Goal: Task Accomplishment & Management: Use online tool/utility

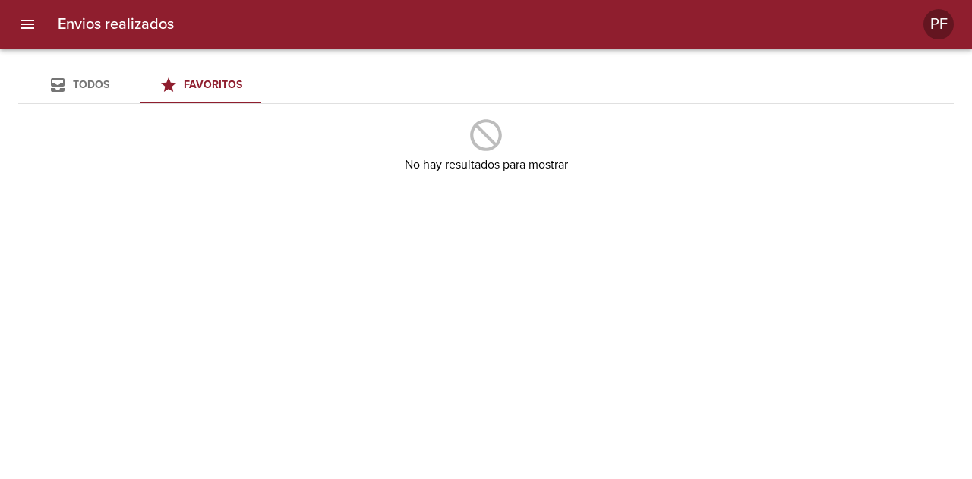
click at [94, 93] on div "Todos" at bounding box center [91, 85] width 36 height 19
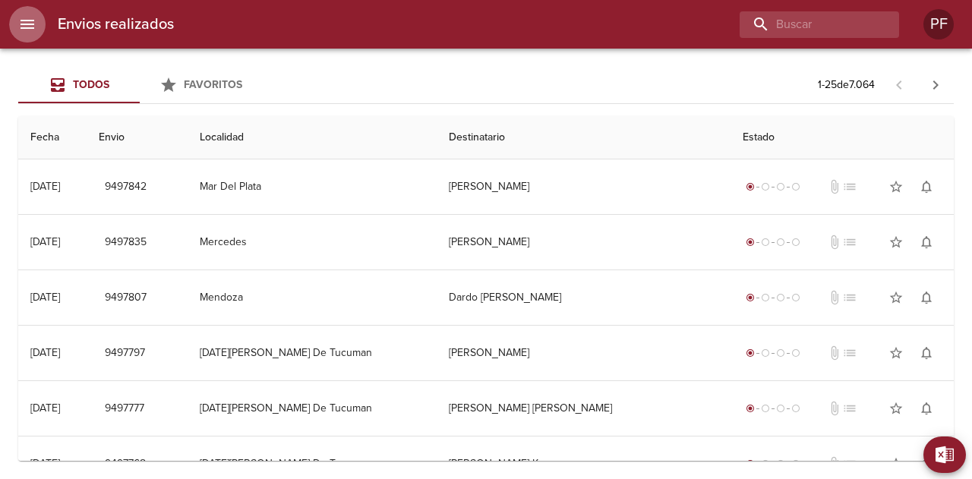
click at [24, 31] on icon "menu" at bounding box center [27, 24] width 18 height 18
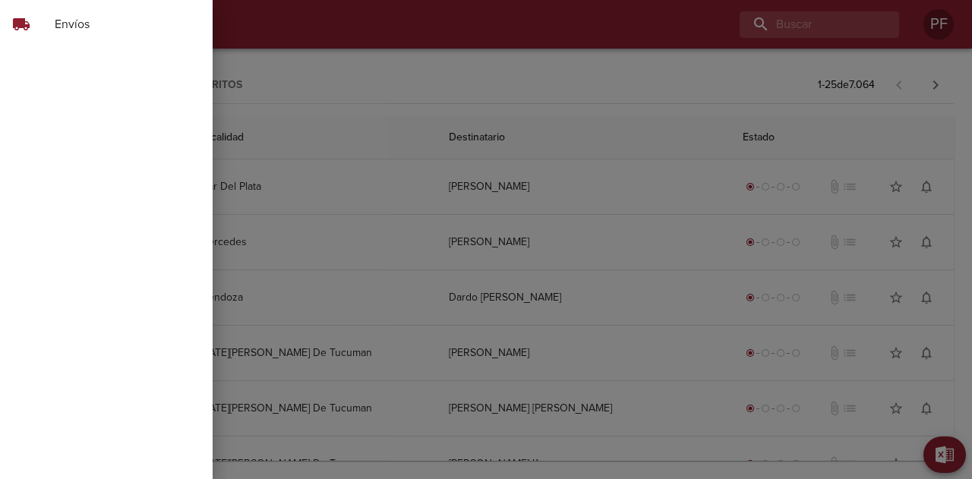
click at [438, 30] on div at bounding box center [486, 239] width 972 height 479
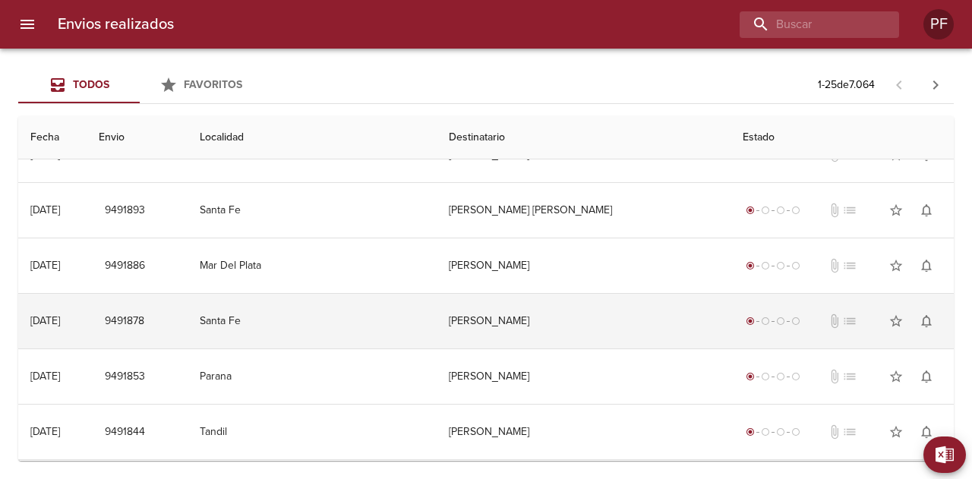
scroll to position [1077, 0]
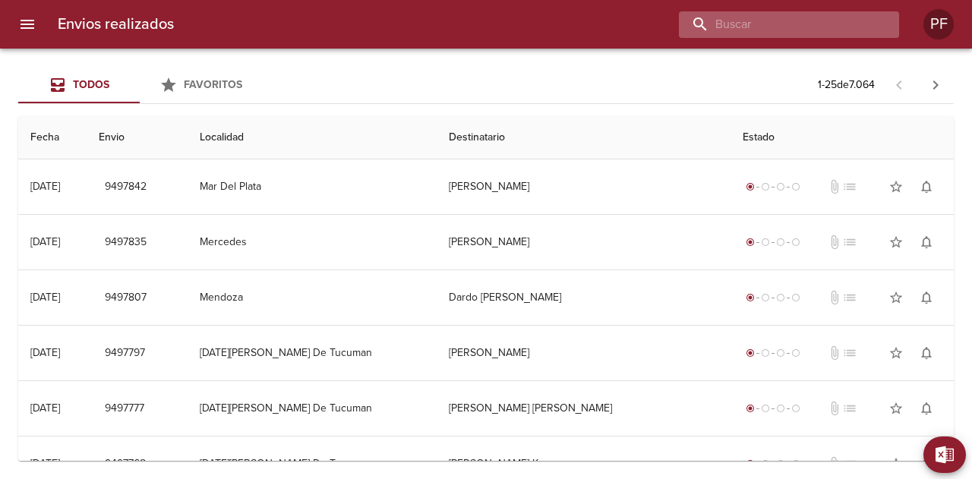
click at [826, 23] on input "buscar" at bounding box center [776, 24] width 194 height 27
paste input "BRENDA MACARENA ENRIQUEZ"
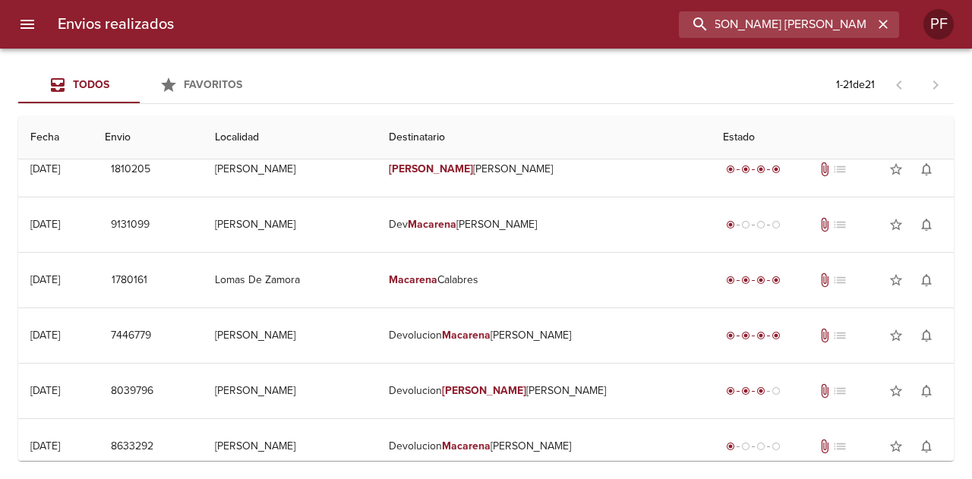
scroll to position [857, 0]
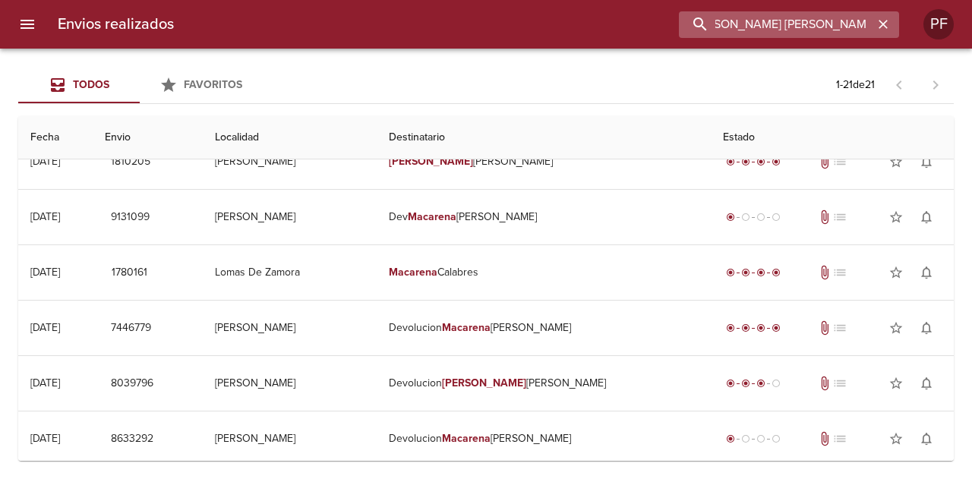
click at [722, 19] on input "BRENDA MACARENA ENRIQUEZ" at bounding box center [776, 24] width 194 height 27
type input "DEV BRENDA MACARENA ENRIQUEZ"
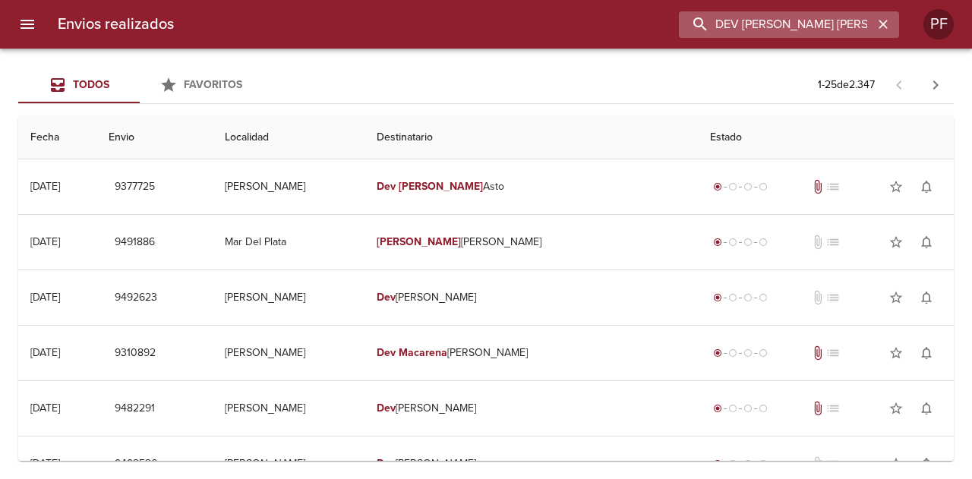
click at [755, 30] on input "DEV BRENDA MACARENA ENRIQUEZ" at bounding box center [776, 24] width 194 height 27
drag, startPoint x: 814, startPoint y: 21, endPoint x: 868, endPoint y: 21, distance: 53.9
click at [868, 21] on input "DEV BRENDA MACARENA ENRIQUEZ" at bounding box center [776, 24] width 194 height 27
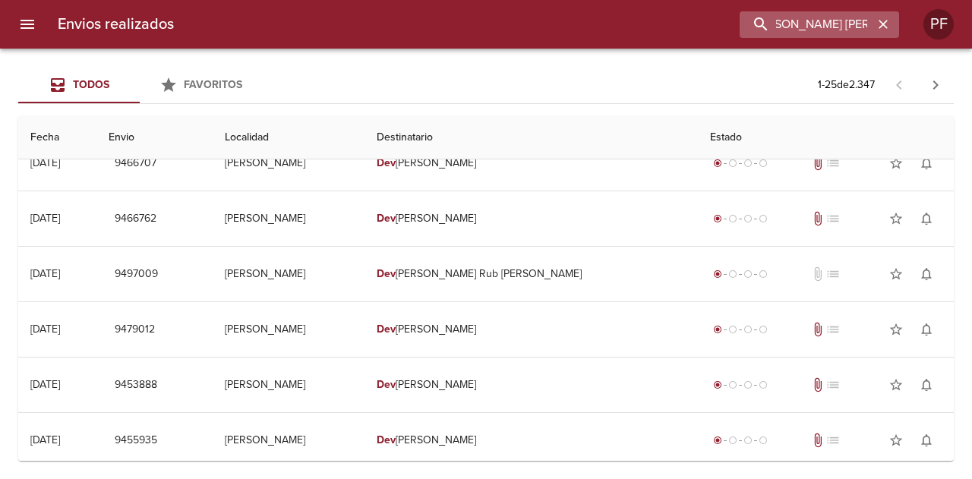
scroll to position [0, 0]
click at [882, 26] on icon "button" at bounding box center [883, 24] width 9 height 9
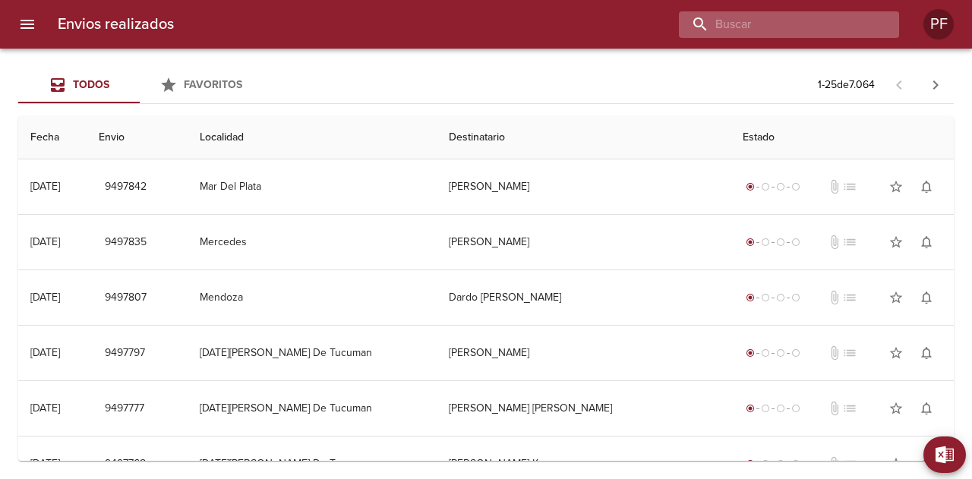
click at [813, 22] on input "buscar" at bounding box center [776, 24] width 194 height 27
paste input "128754162"
type input "128754162"
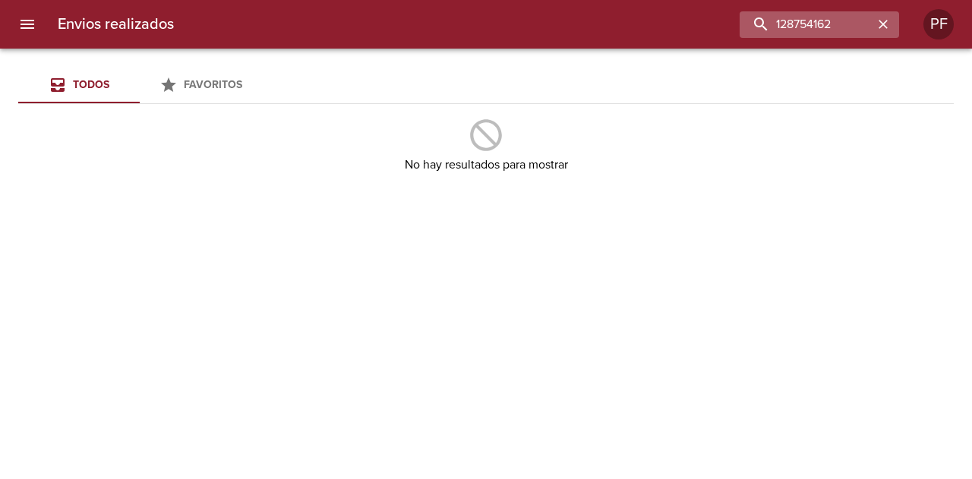
click at [876, 17] on icon "button" at bounding box center [883, 24] width 15 height 15
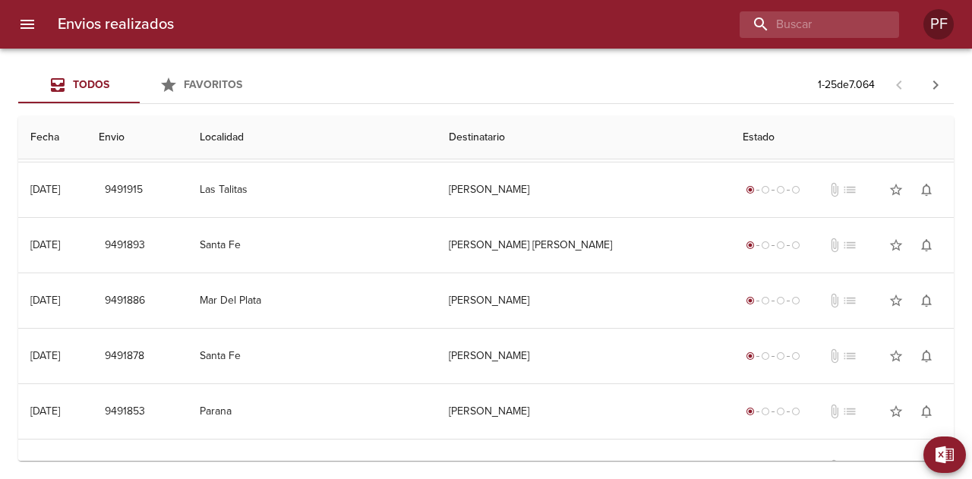
scroll to position [1077, 0]
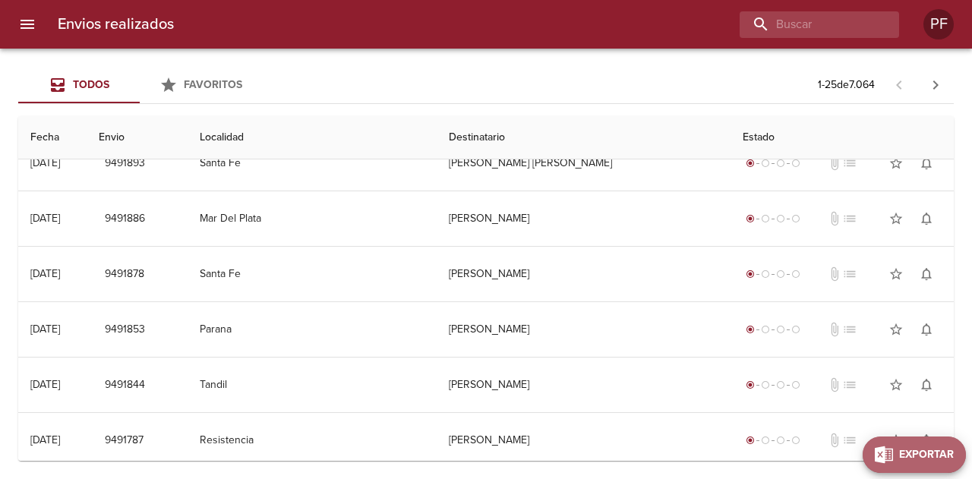
click at [952, 459] on span "Exportar" at bounding box center [927, 455] width 55 height 19
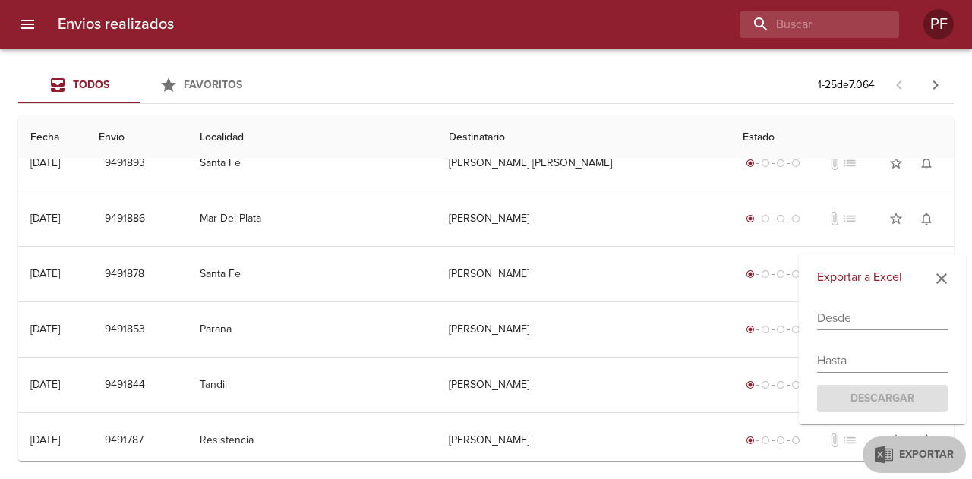
click at [853, 315] on input "text" at bounding box center [882, 318] width 131 height 24
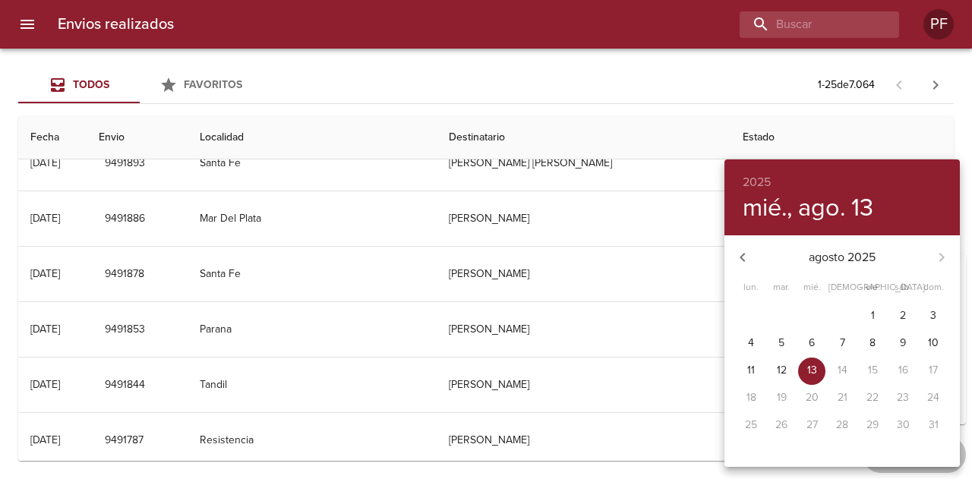
click at [745, 264] on icon "button" at bounding box center [743, 257] width 18 height 18
click at [780, 309] on p "1" at bounding box center [782, 315] width 4 height 15
type input "01/07/2025"
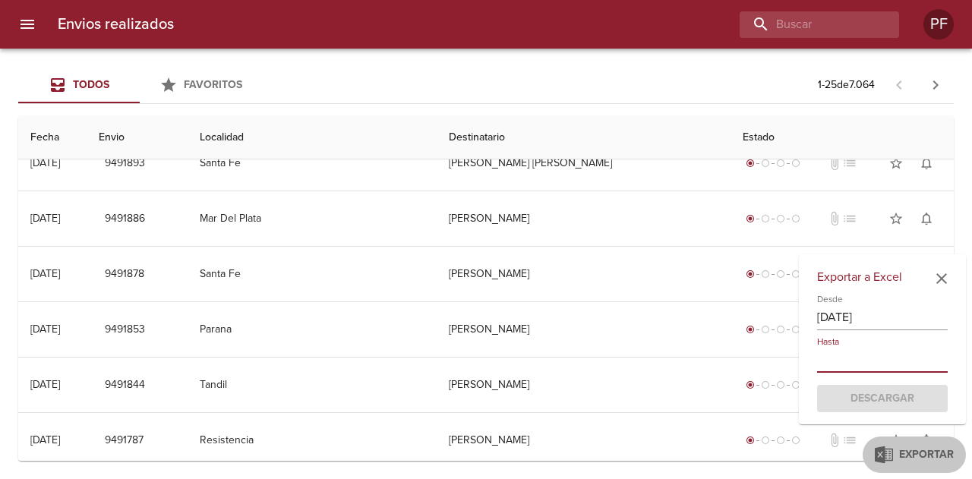
click at [903, 364] on input "text" at bounding box center [882, 361] width 131 height 24
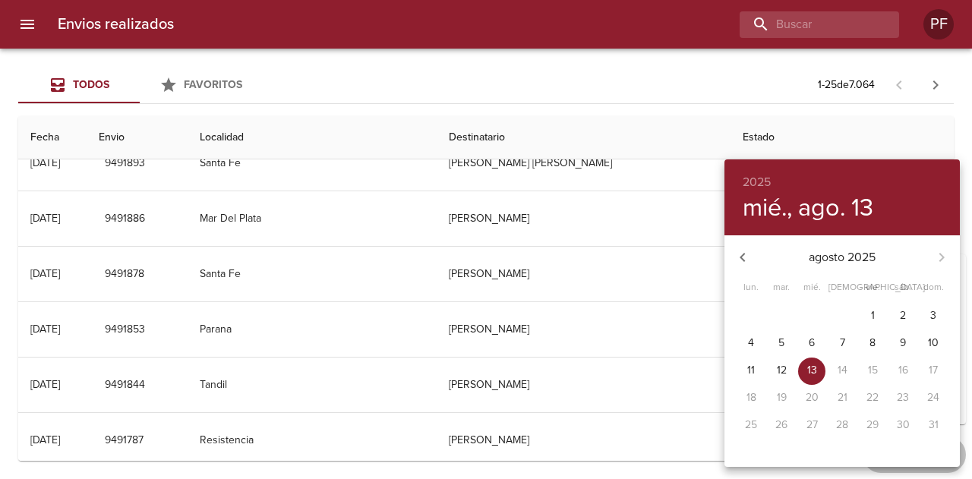
click at [814, 376] on p "13" at bounding box center [813, 370] width 10 height 15
type input "[DATE]"
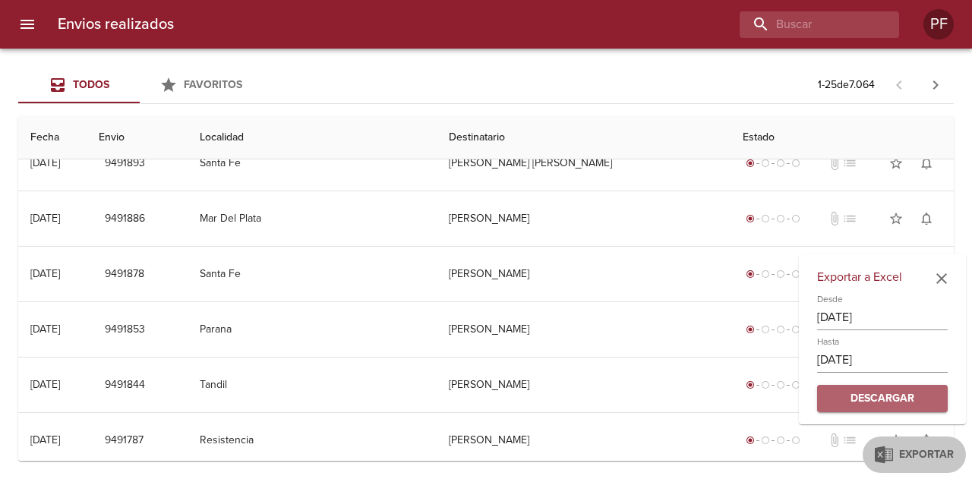
click at [875, 394] on span "Descargar" at bounding box center [883, 399] width 106 height 19
